Goal: Task Accomplishment & Management: Use online tool/utility

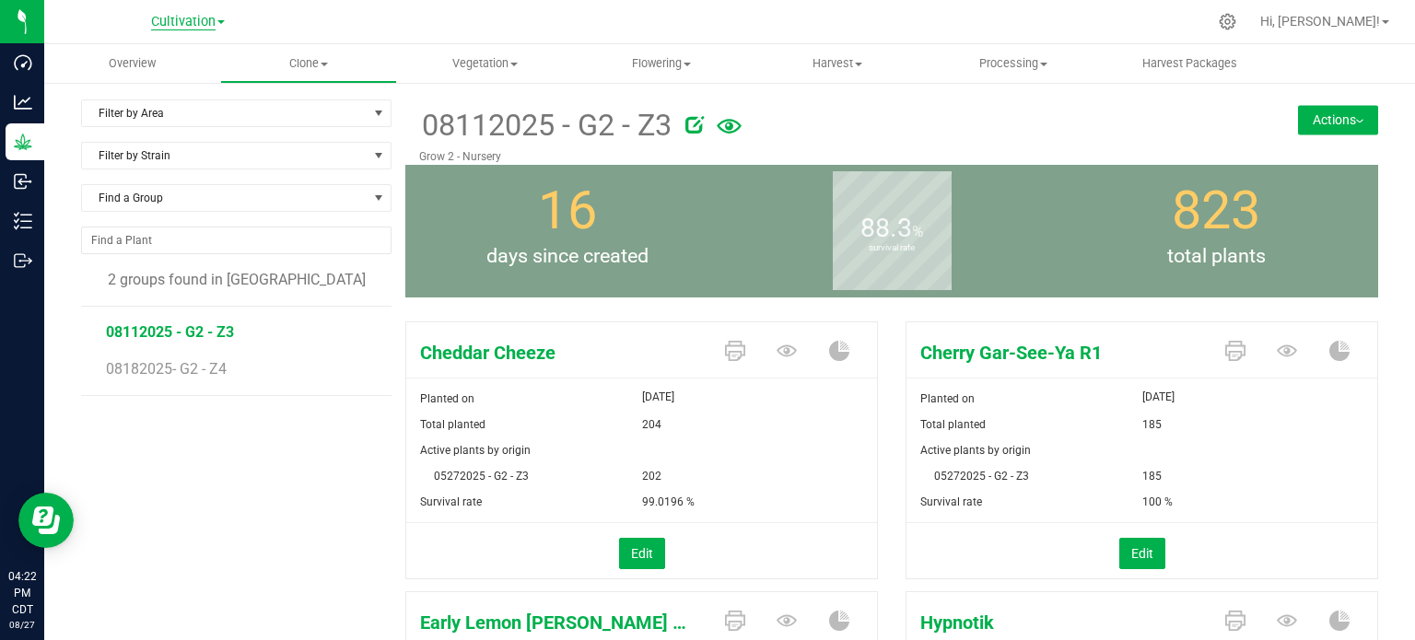
click at [196, 26] on span "Cultivation" at bounding box center [183, 22] width 64 height 17
click at [178, 67] on link "Cultivation" at bounding box center [187, 64] width 269 height 25
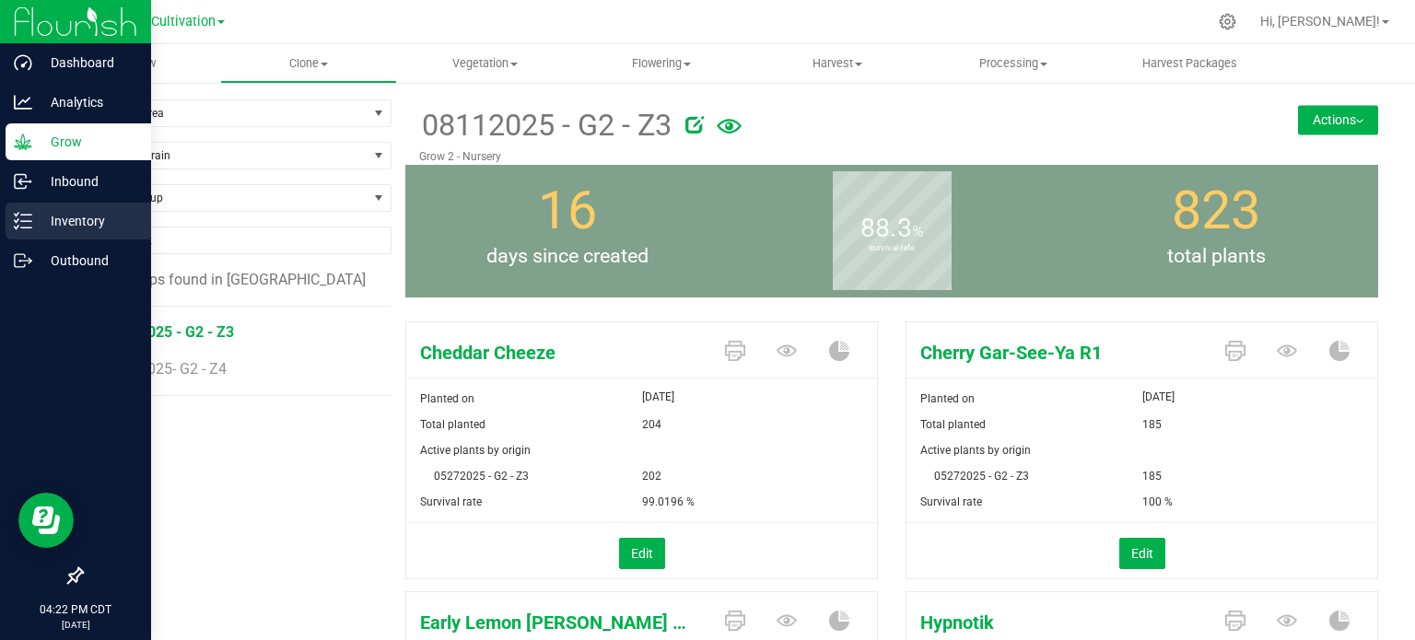
click at [39, 227] on p "Inventory" at bounding box center [87, 221] width 111 height 22
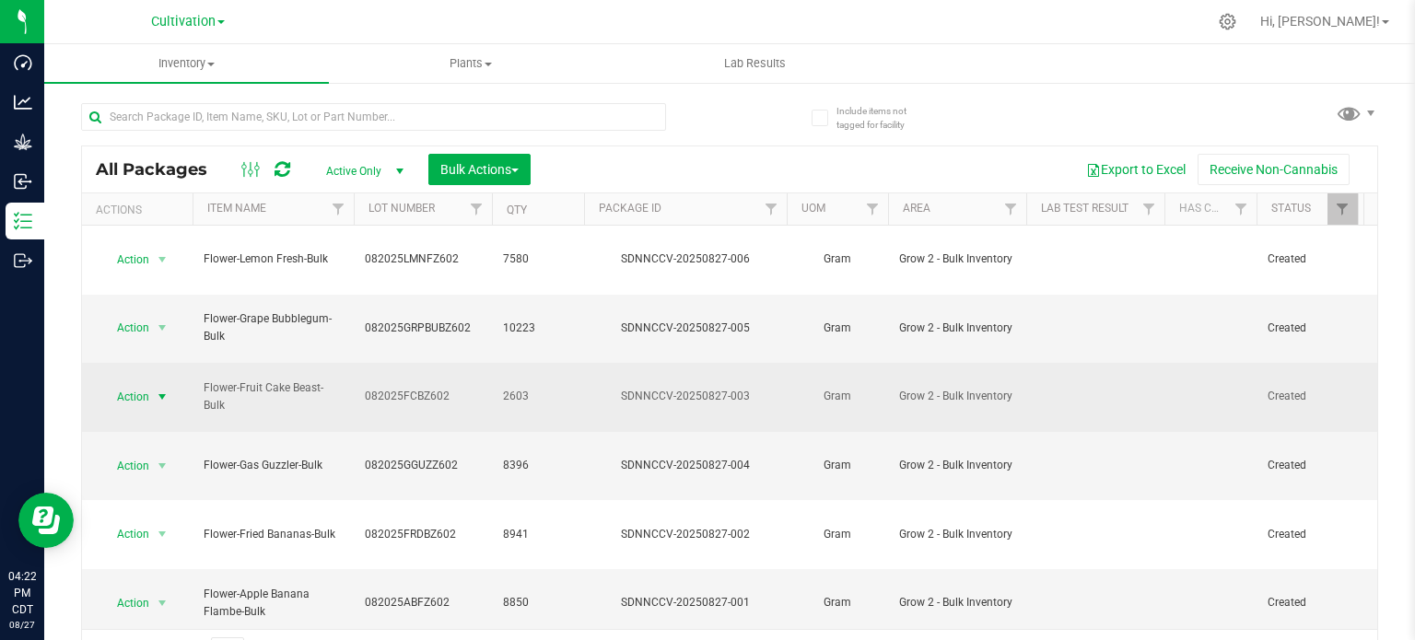
click at [160, 390] on span "select" at bounding box center [162, 397] width 15 height 15
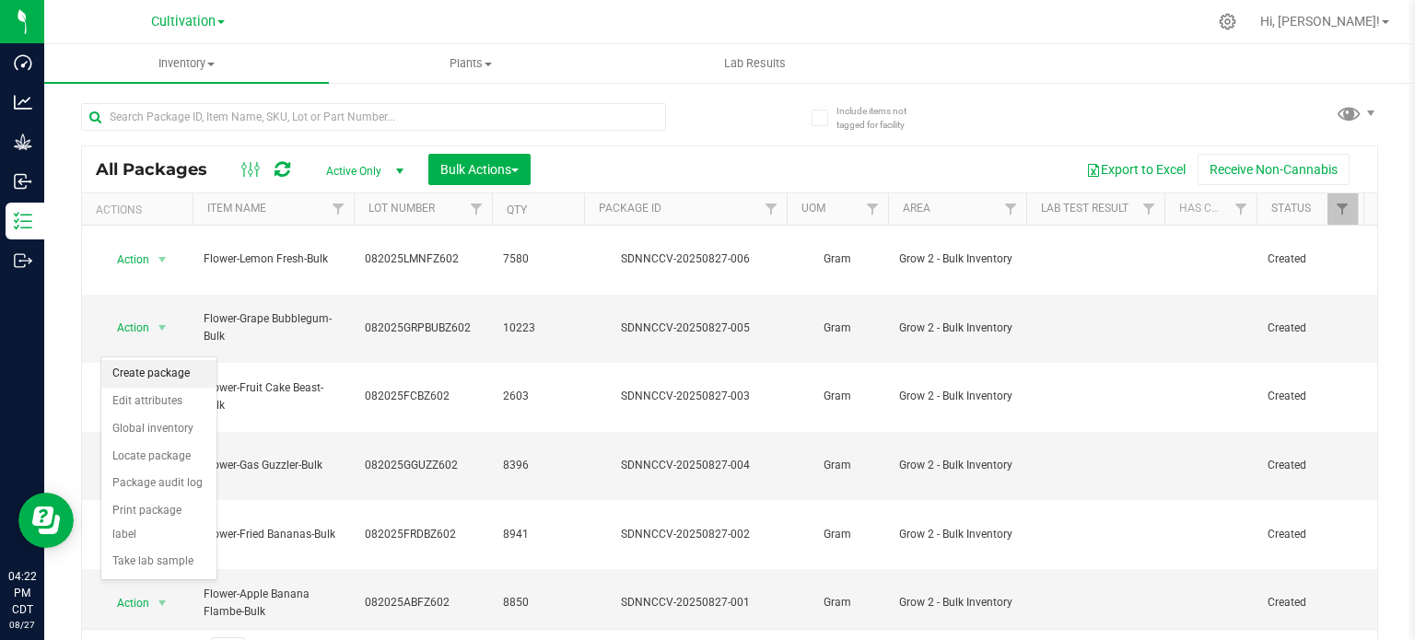
click at [157, 377] on li "Create package" at bounding box center [158, 374] width 115 height 28
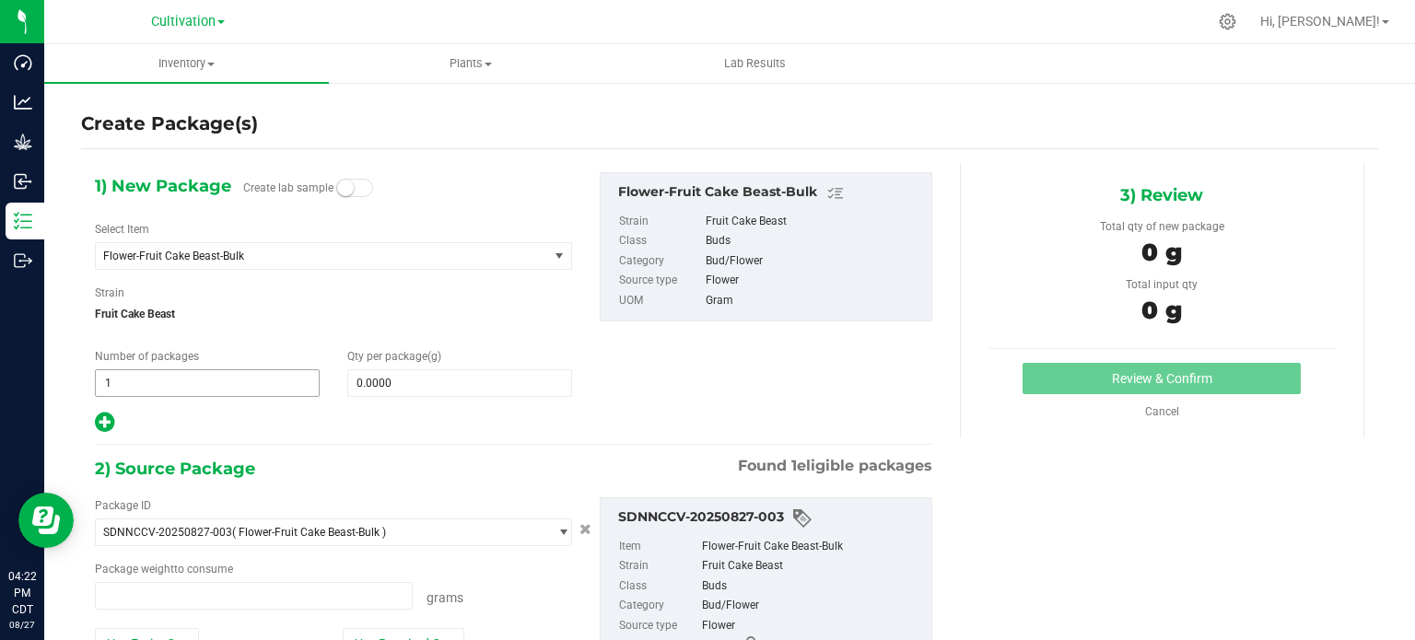
type input "0.0000 g"
click at [350, 258] on span "Flower-Fruit Cake Beast-Bulk" at bounding box center [313, 256] width 420 height 13
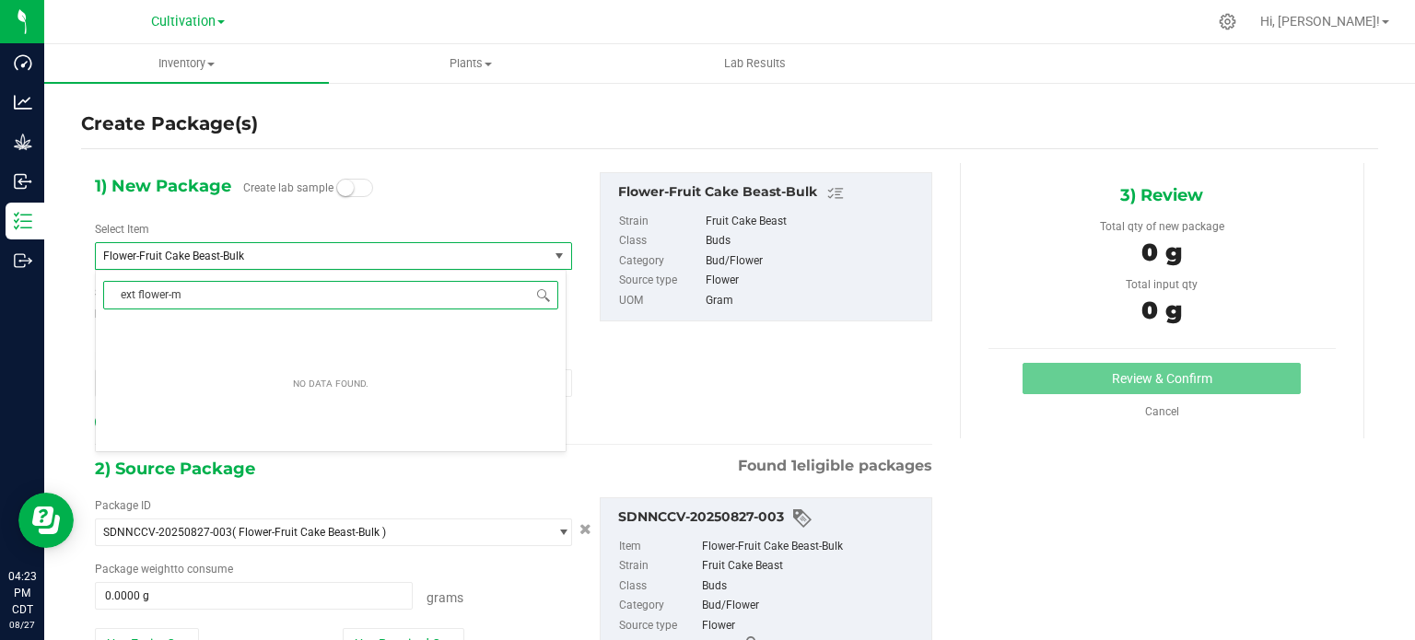
type input "ext flower-mi"
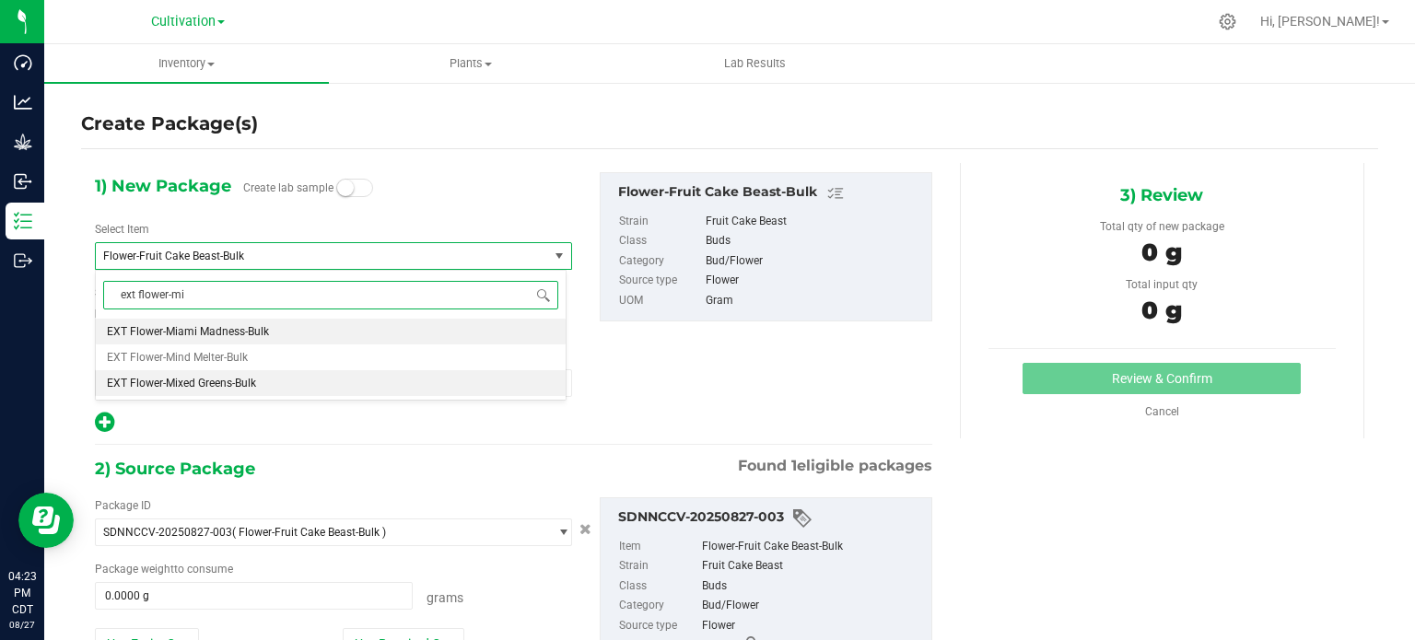
click at [166, 389] on span "EXT Flower-Mixed Greens-Bulk" at bounding box center [181, 383] width 149 height 13
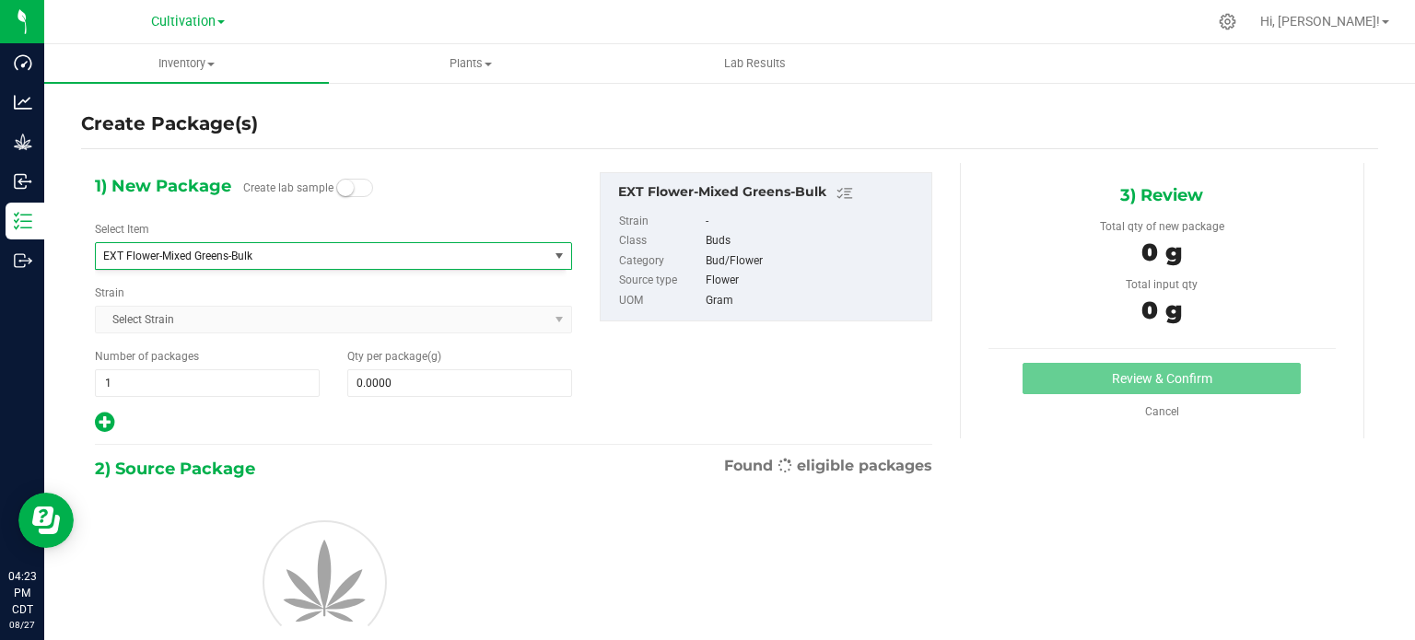
type input "0.0000"
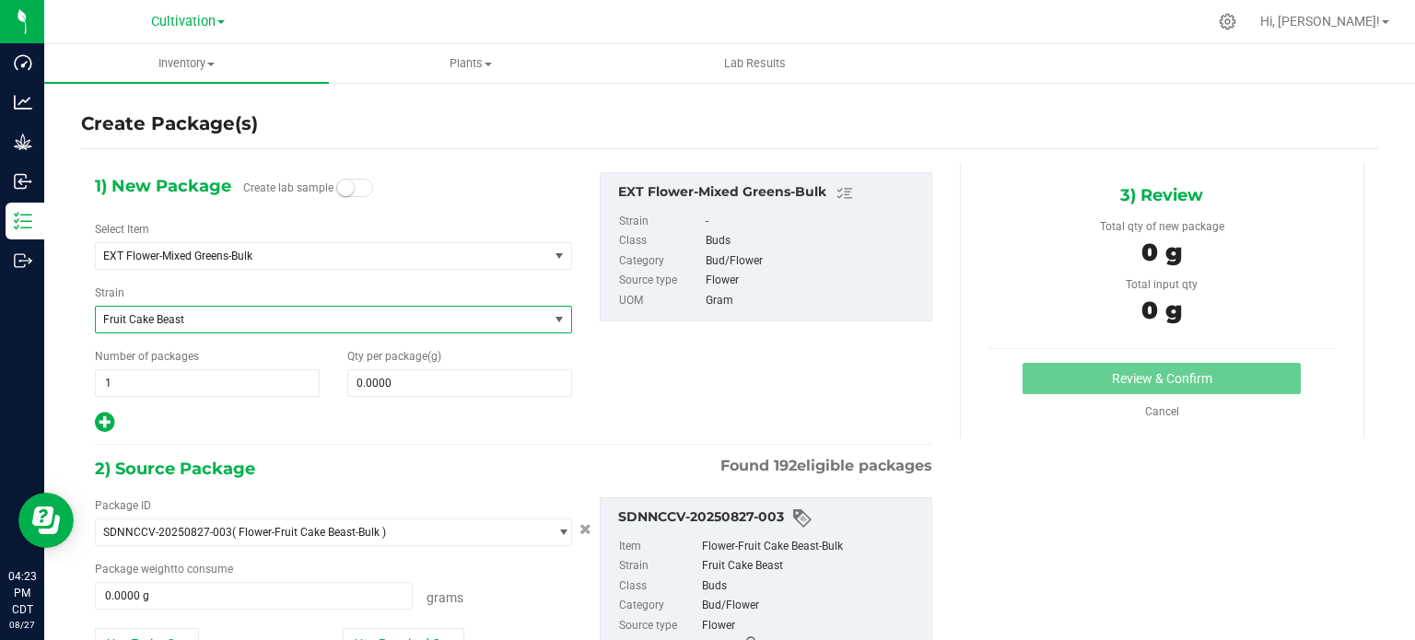
click at [204, 317] on span "Fruit Cake Beast" at bounding box center [313, 319] width 420 height 13
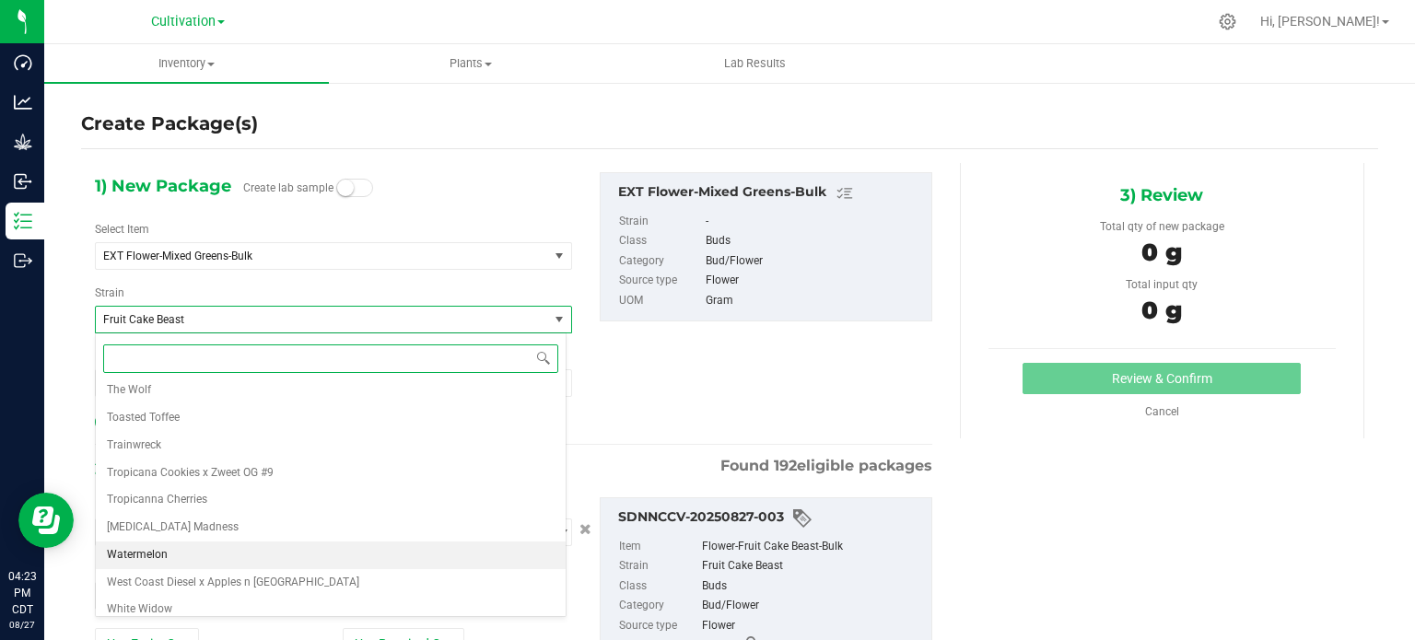
scroll to position [4358, 0]
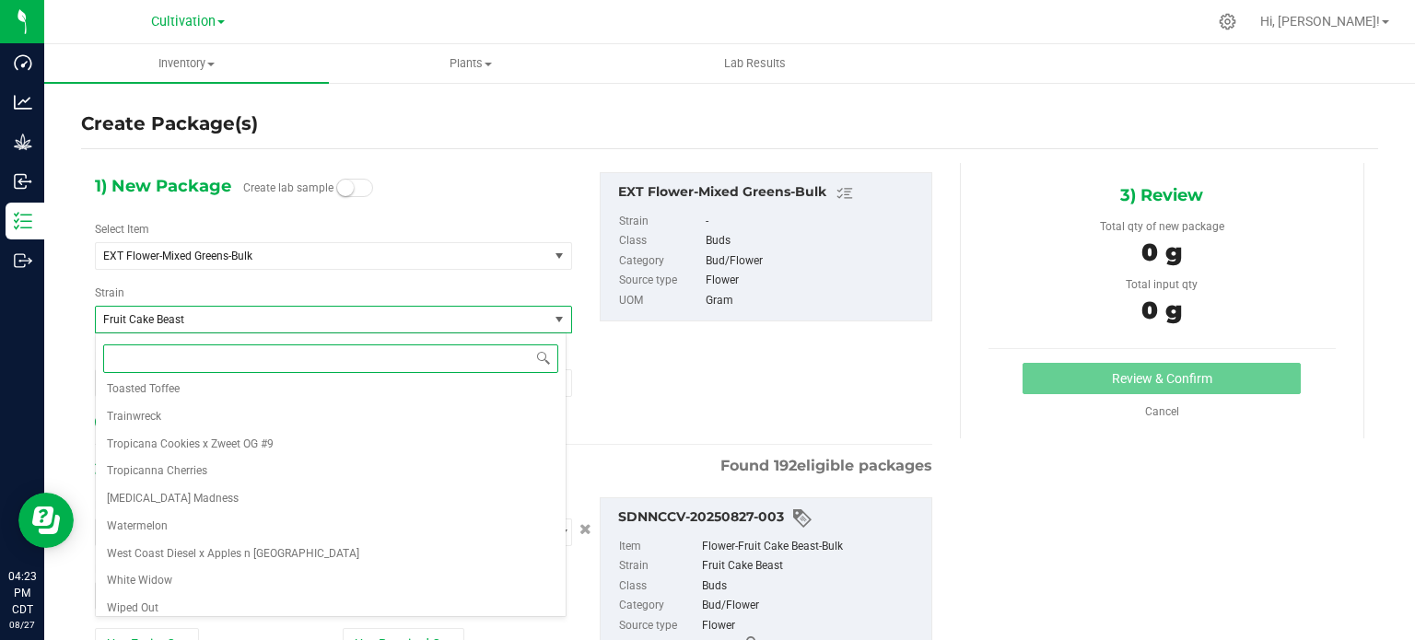
click at [225, 364] on input at bounding box center [330, 358] width 455 height 29
type input "non"
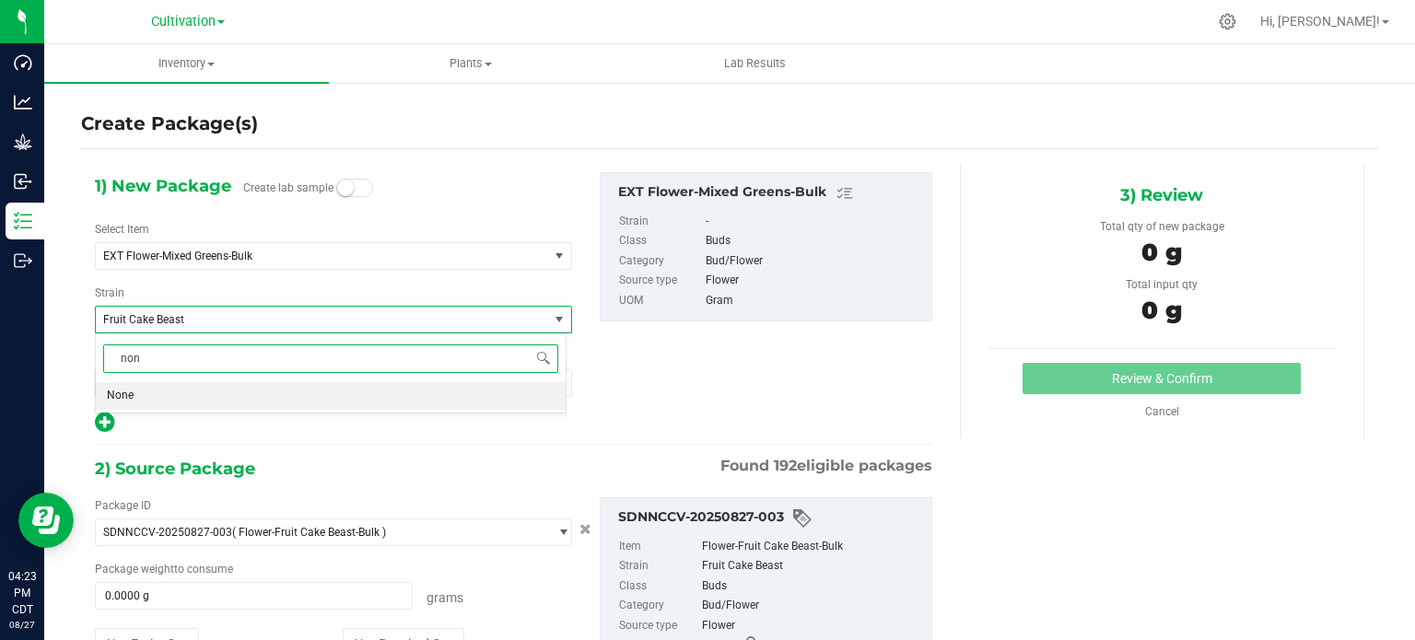
scroll to position [0, 0]
click at [181, 396] on li "None" at bounding box center [331, 396] width 470 height 28
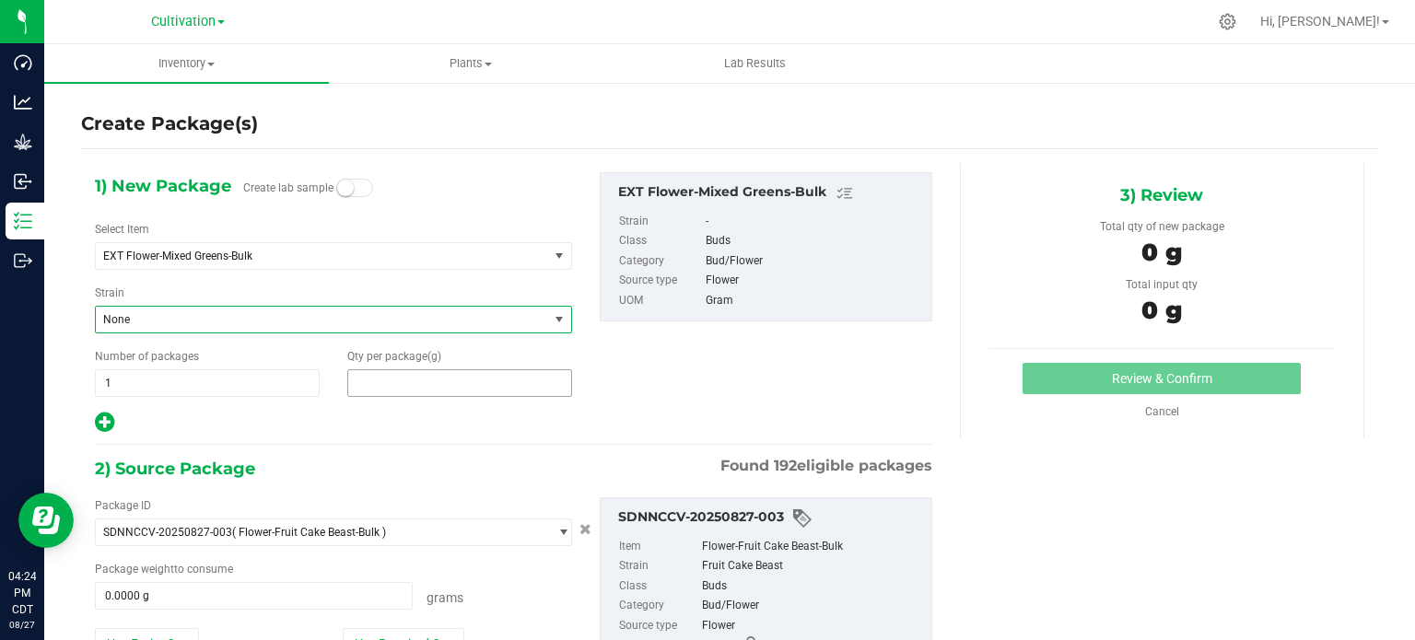
click at [416, 376] on span at bounding box center [459, 383] width 225 height 28
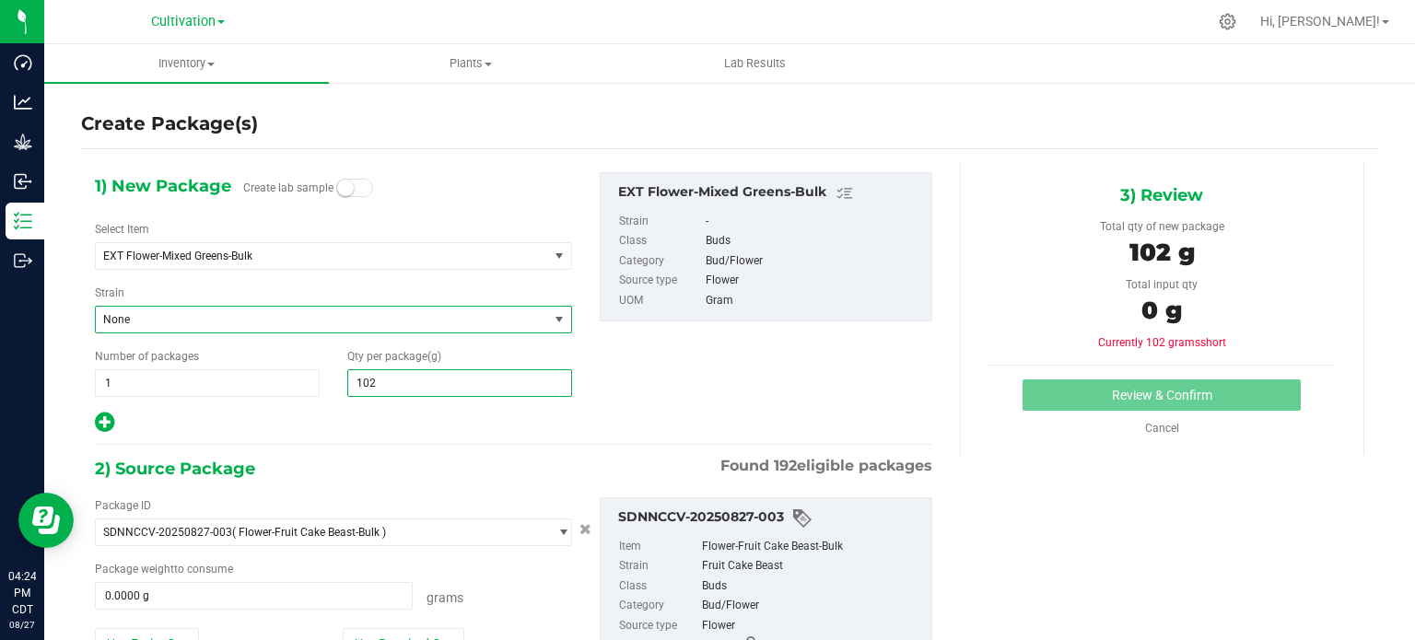
type input "1024"
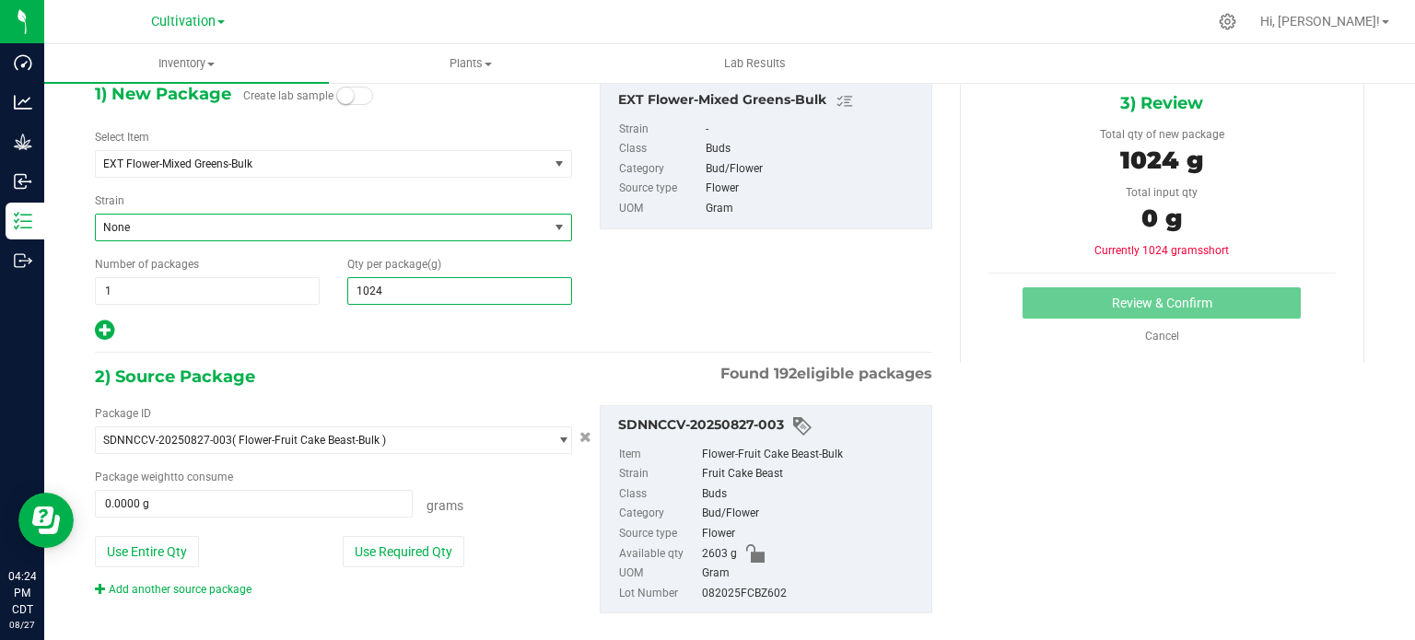
scroll to position [117, 0]
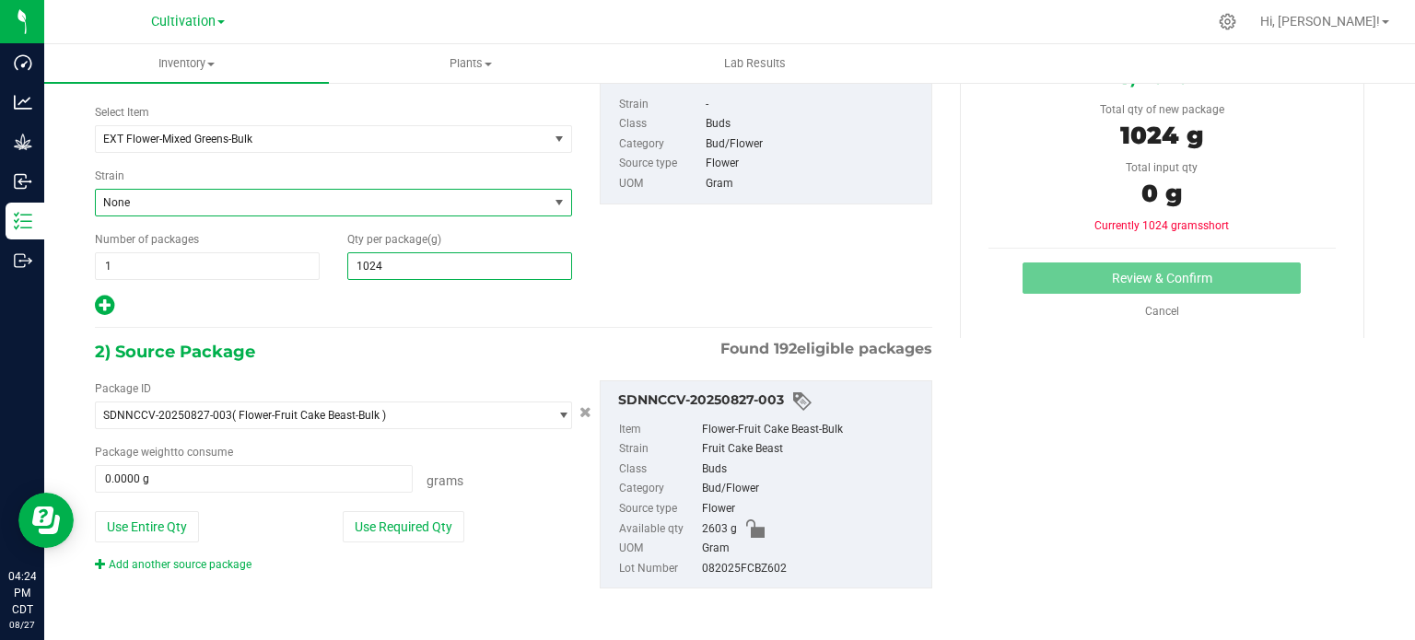
type input "1,024.0000"
click at [399, 338] on div "2) Source Package Found 192 eligible packages" at bounding box center [513, 352] width 837 height 28
click at [181, 477] on span at bounding box center [254, 479] width 318 height 28
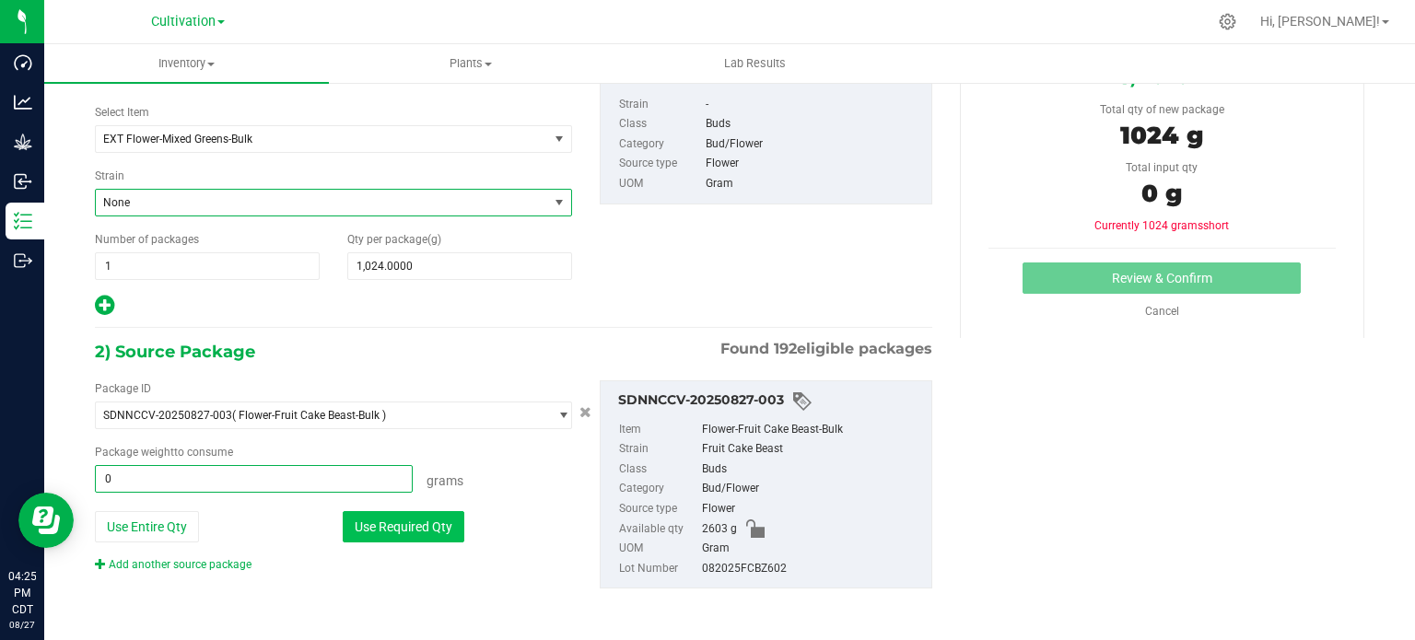
click at [372, 522] on button "Use Required Qty" at bounding box center [404, 526] width 122 height 31
type input "1024.0000 g"
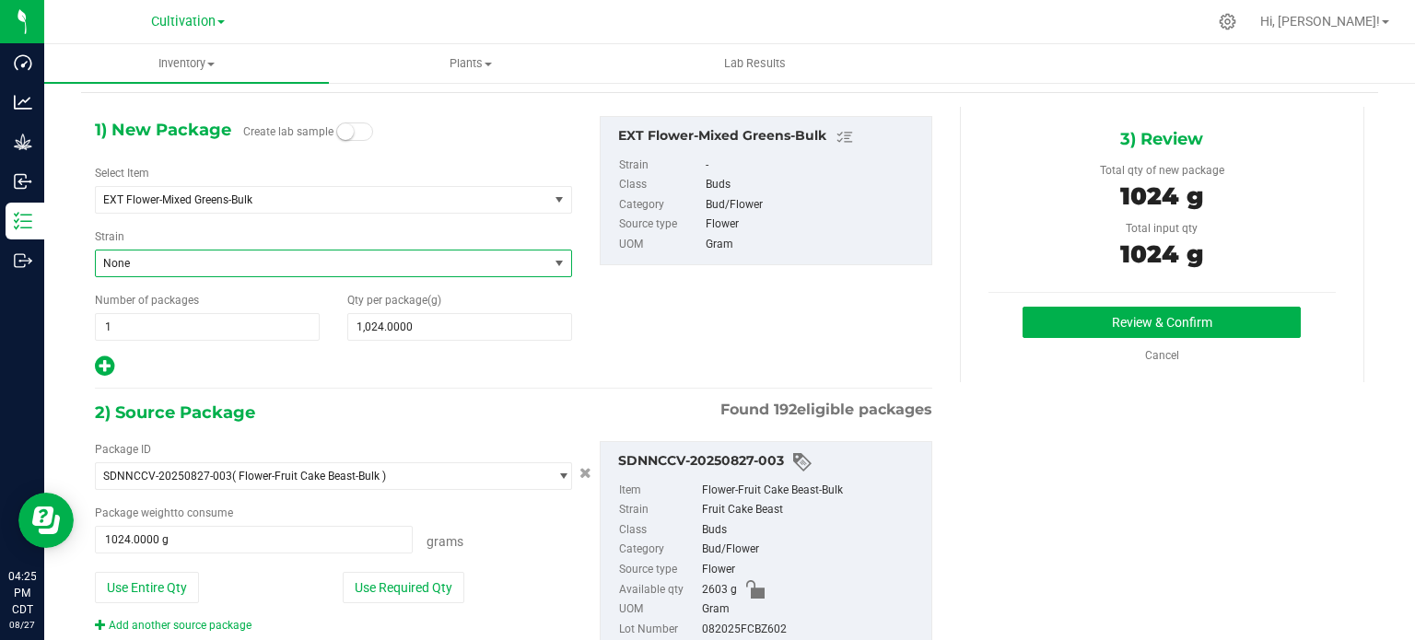
scroll to position [25, 0]
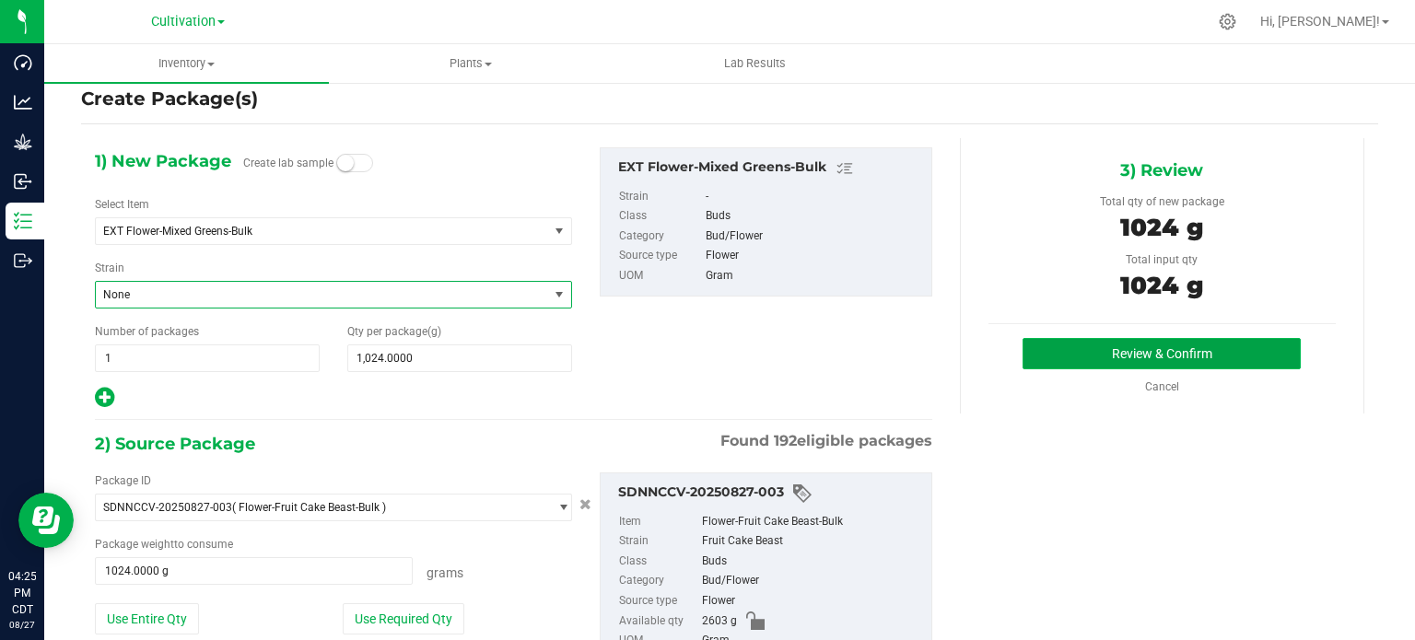
click at [1131, 353] on button "Review & Confirm" at bounding box center [1161, 353] width 278 height 31
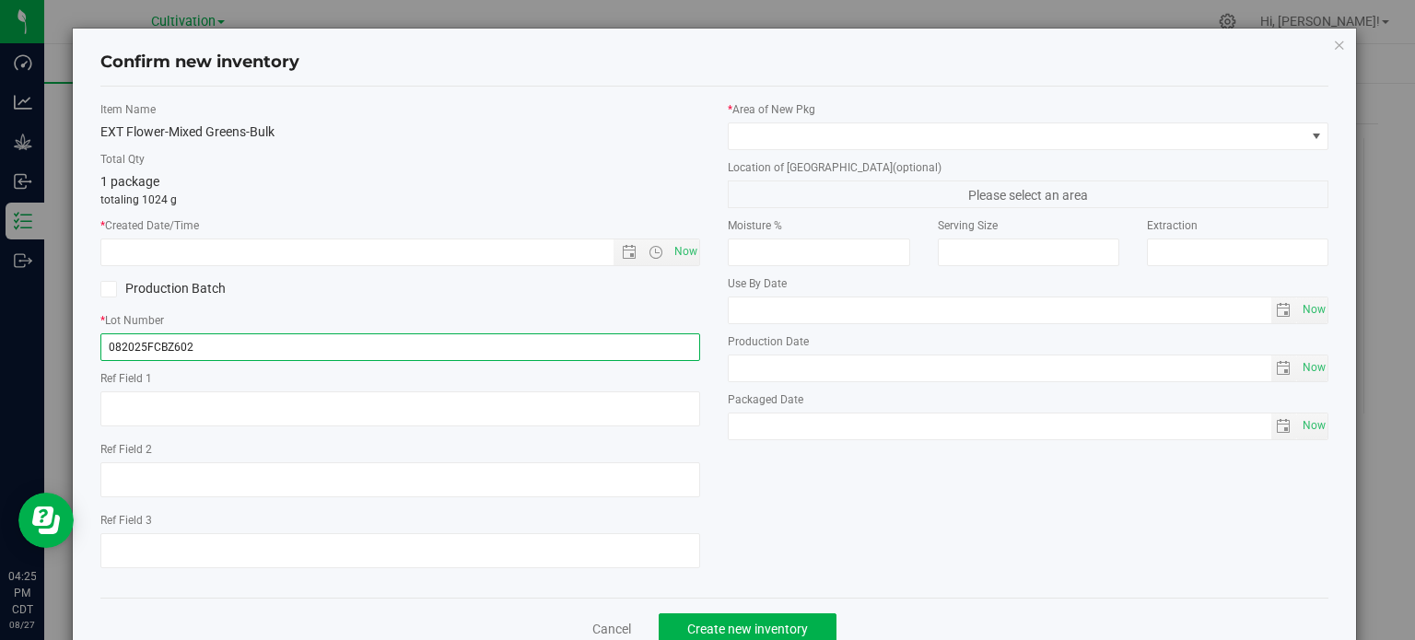
drag, startPoint x: 205, startPoint y: 347, endPoint x: 127, endPoint y: 346, distance: 78.3
click at [127, 346] on input "082025FCBZ602" at bounding box center [400, 347] width 600 height 28
type input "082725MIXEDGREENSG2"
click at [679, 256] on span "Now" at bounding box center [685, 252] width 31 height 27
type input "8/27/2025 4:25 PM"
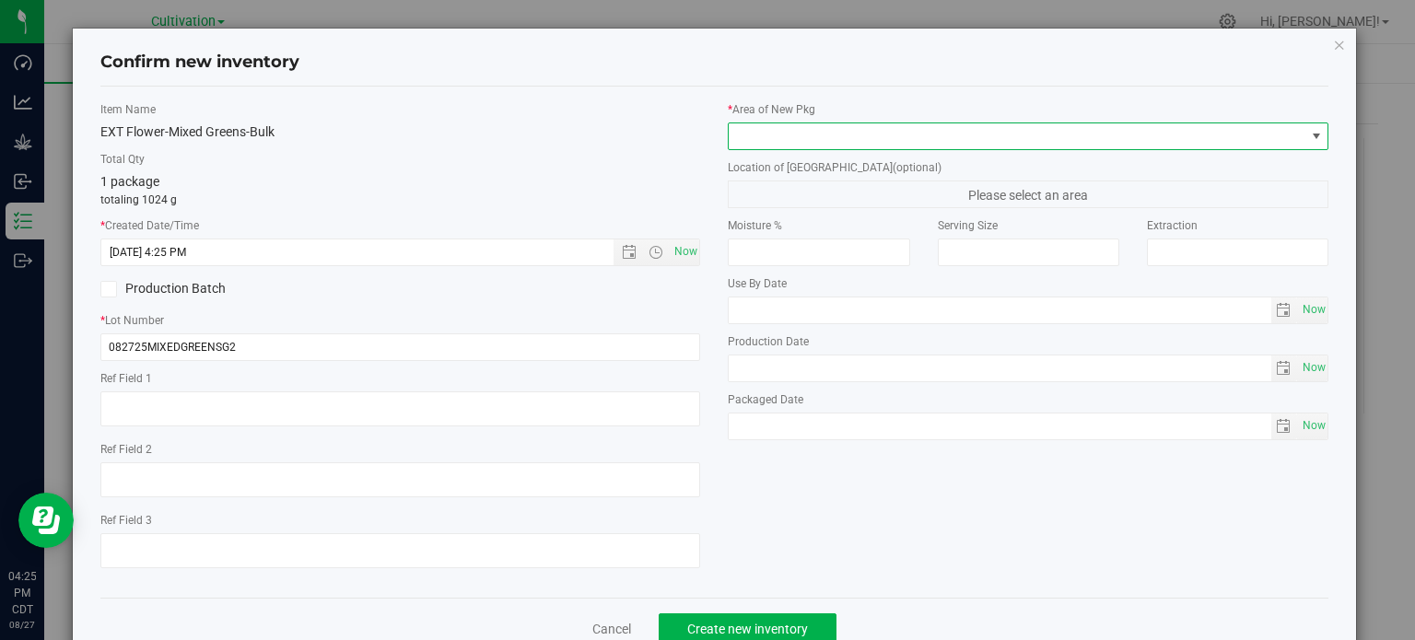
click at [975, 137] on span at bounding box center [1016, 136] width 576 height 26
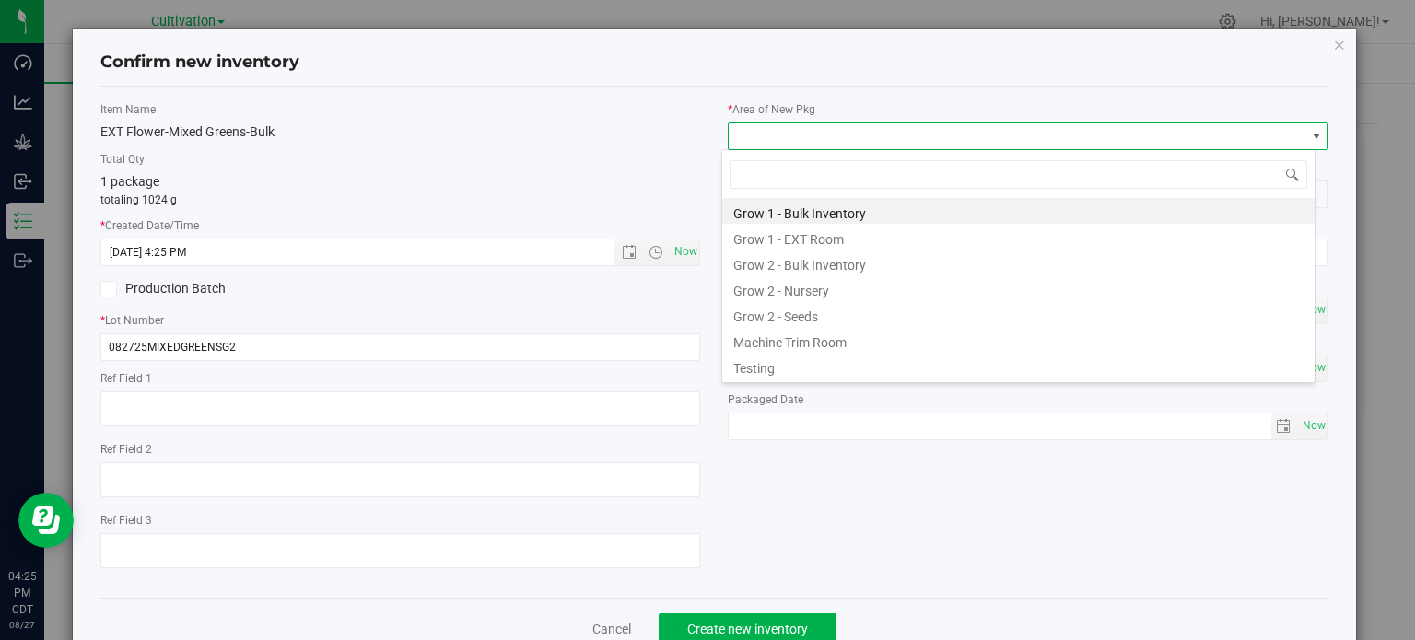
scroll to position [27, 593]
click at [860, 270] on li "Grow 2 - Bulk Inventory" at bounding box center [1018, 263] width 592 height 26
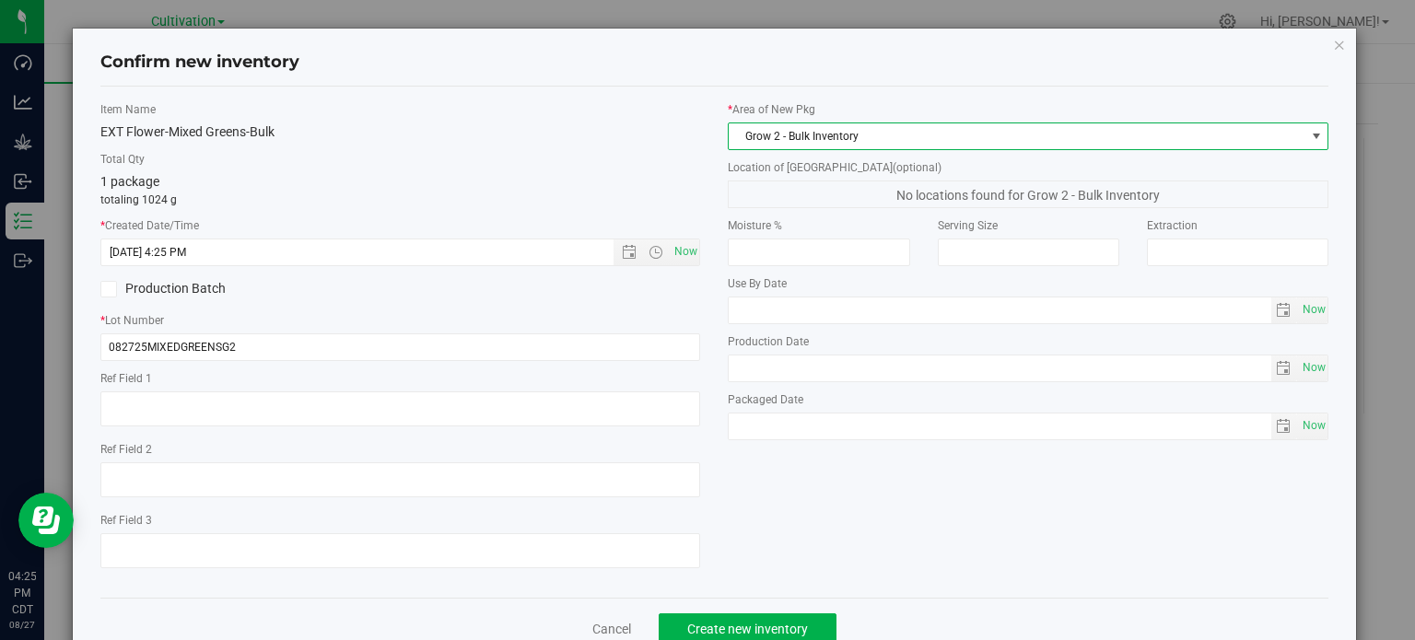
click at [796, 542] on div "Item Name EXT Flower-Mixed Greens-Bulk Total Qty 1 package totaling 1024 g * Cr…" at bounding box center [715, 342] width 1256 height 482
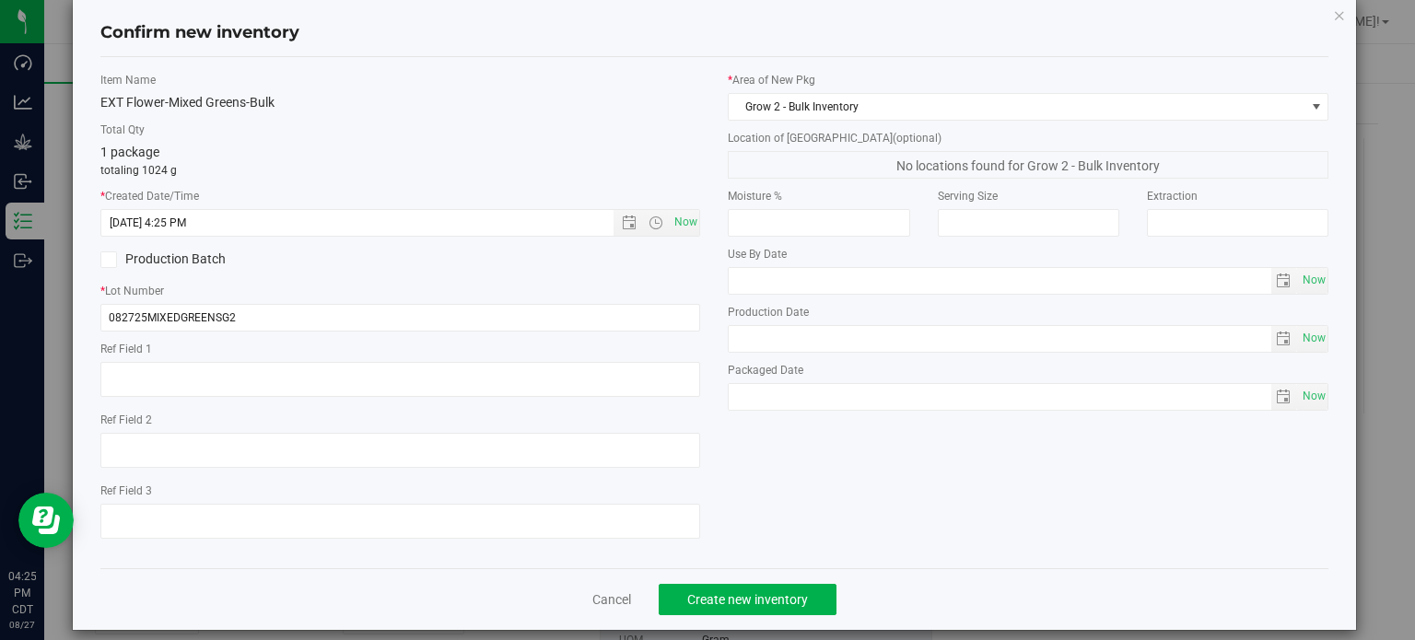
scroll to position [46, 0]
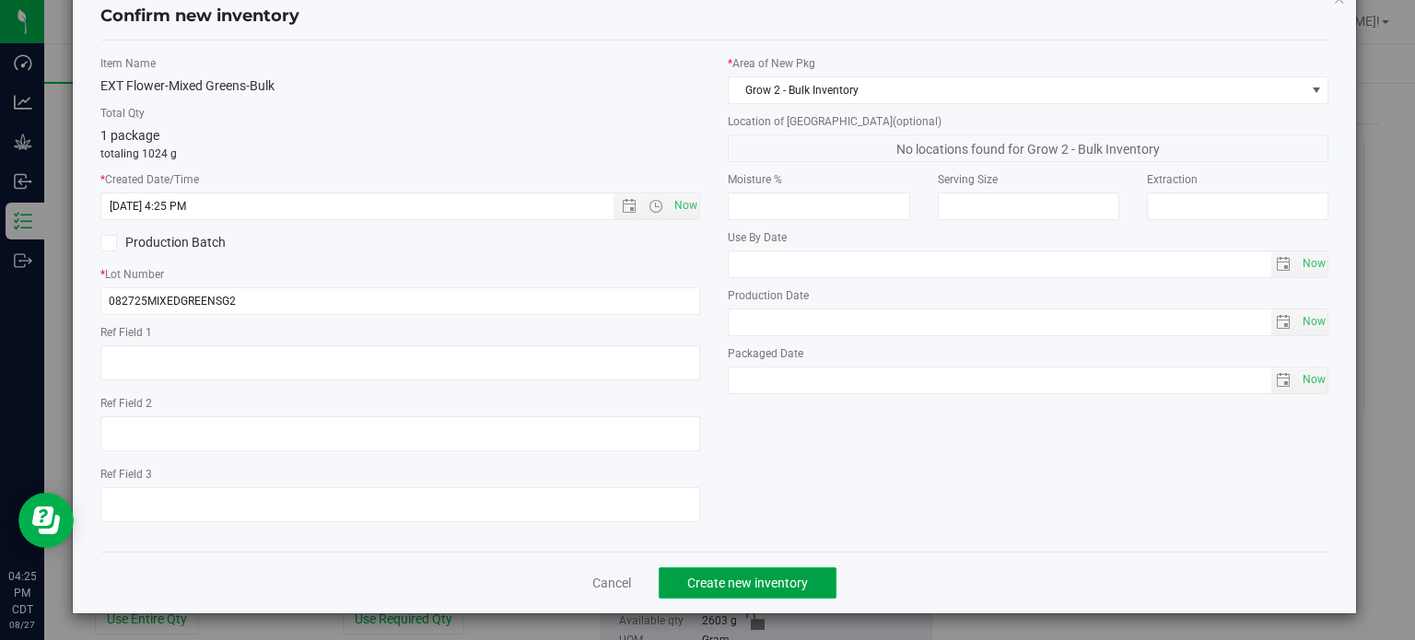
click at [742, 581] on span "Create new inventory" at bounding box center [747, 583] width 121 height 15
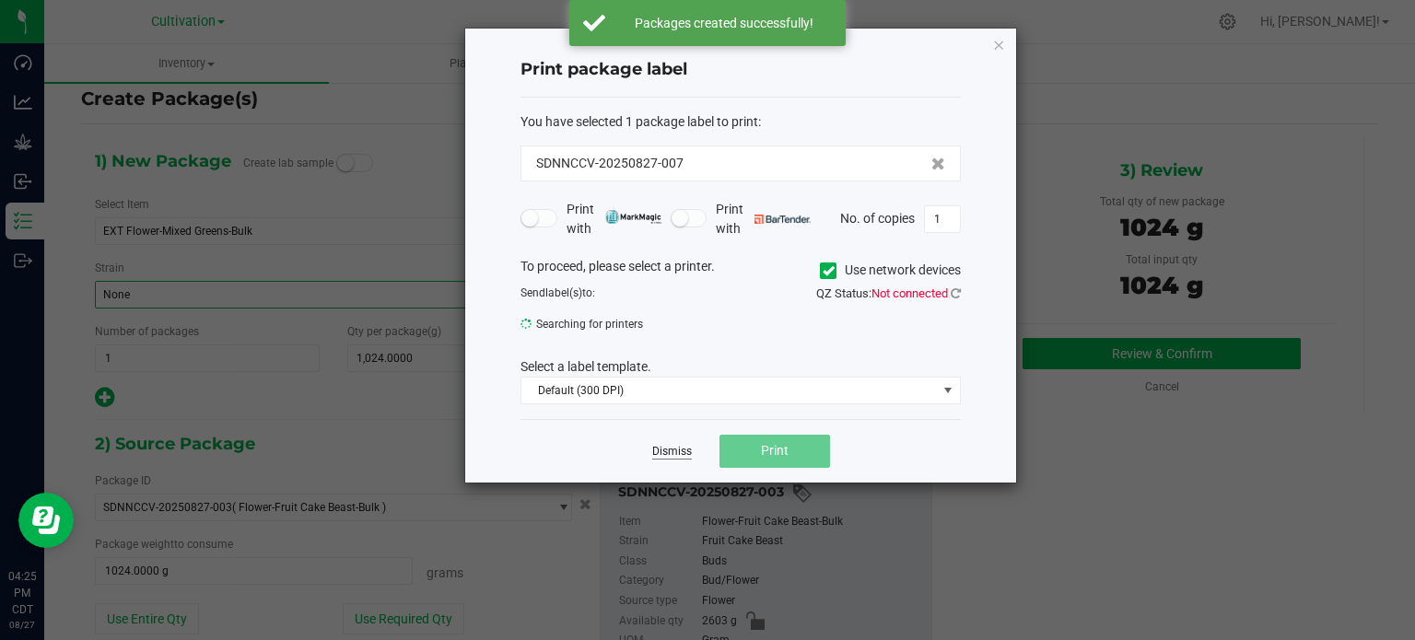
click at [663, 446] on link "Dismiss" at bounding box center [672, 452] width 40 height 16
